Goal: Navigation & Orientation: Find specific page/section

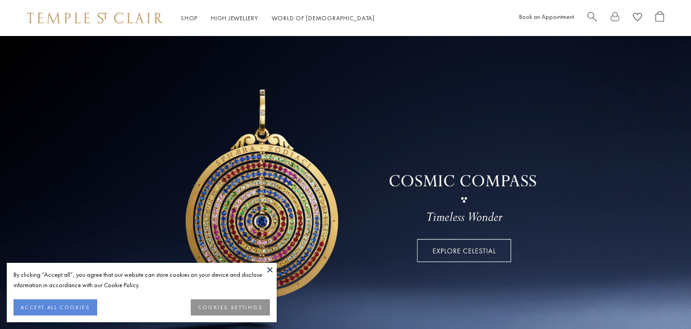
click at [269, 270] on button at bounding box center [269, 269] width 13 height 13
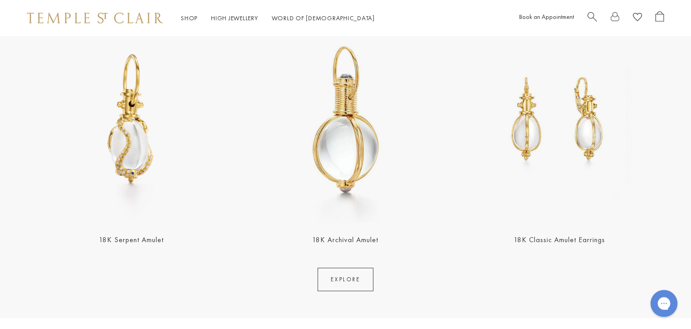
scroll to position [1857, 0]
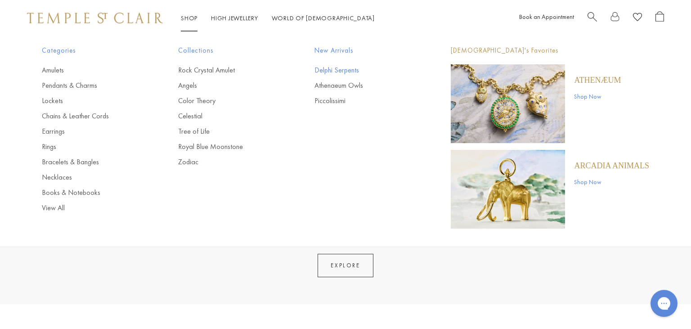
click at [329, 68] on link "Delphi Serpents" at bounding box center [364, 70] width 100 height 10
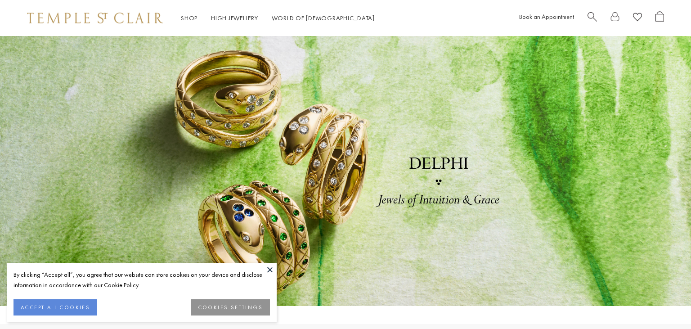
click at [271, 270] on button at bounding box center [269, 269] width 13 height 13
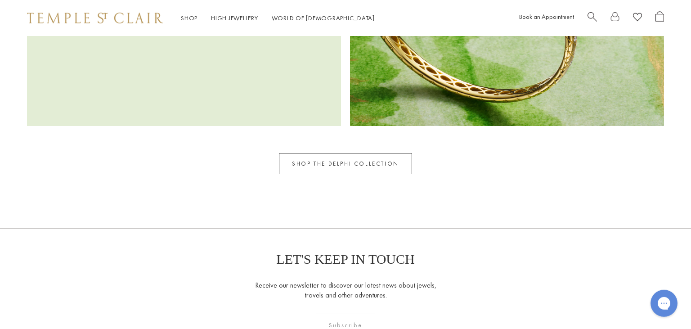
scroll to position [1598, 0]
